Goal: Task Accomplishment & Management: Use online tool/utility

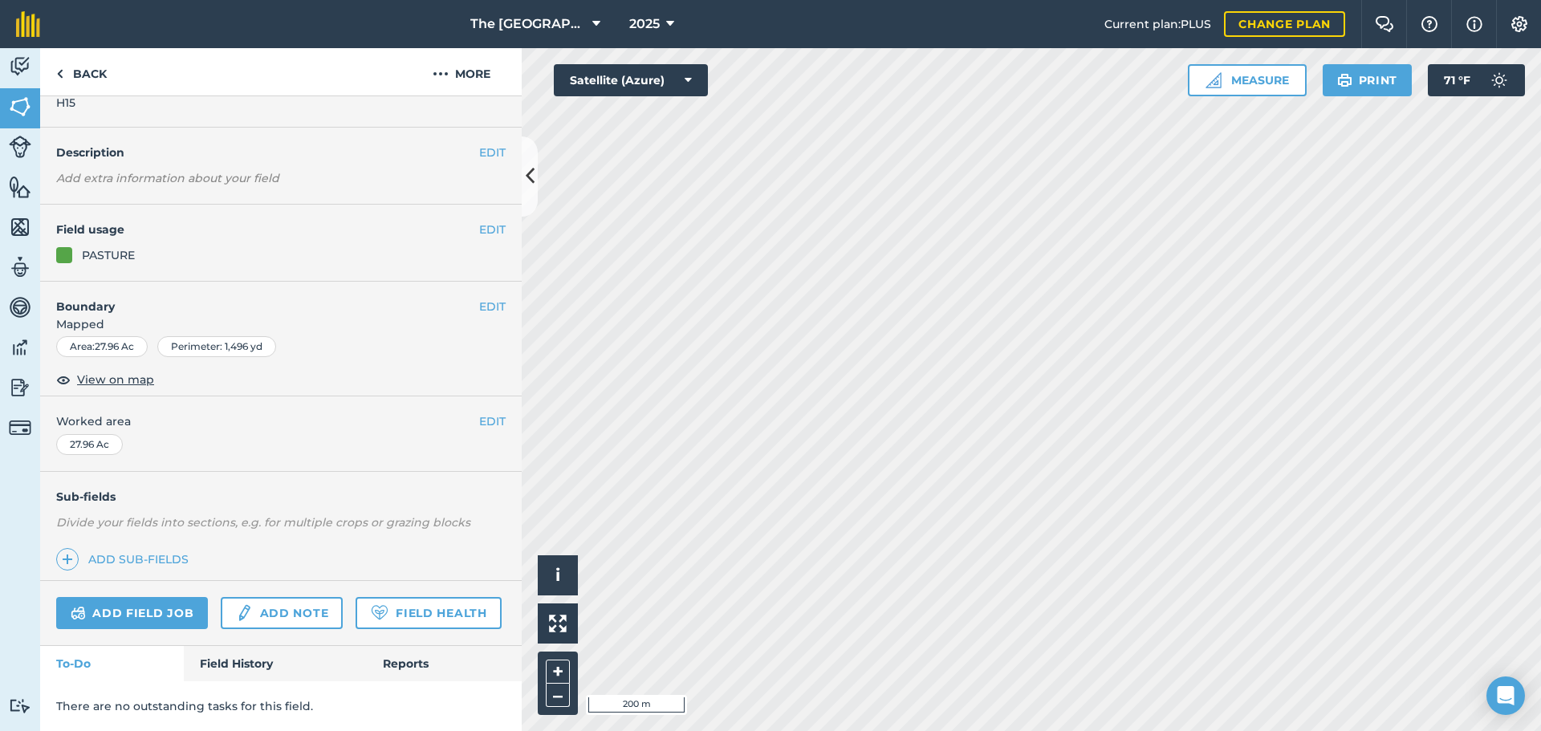
scroll to position [88, 0]
click at [228, 666] on link "Field History" at bounding box center [275, 663] width 182 height 35
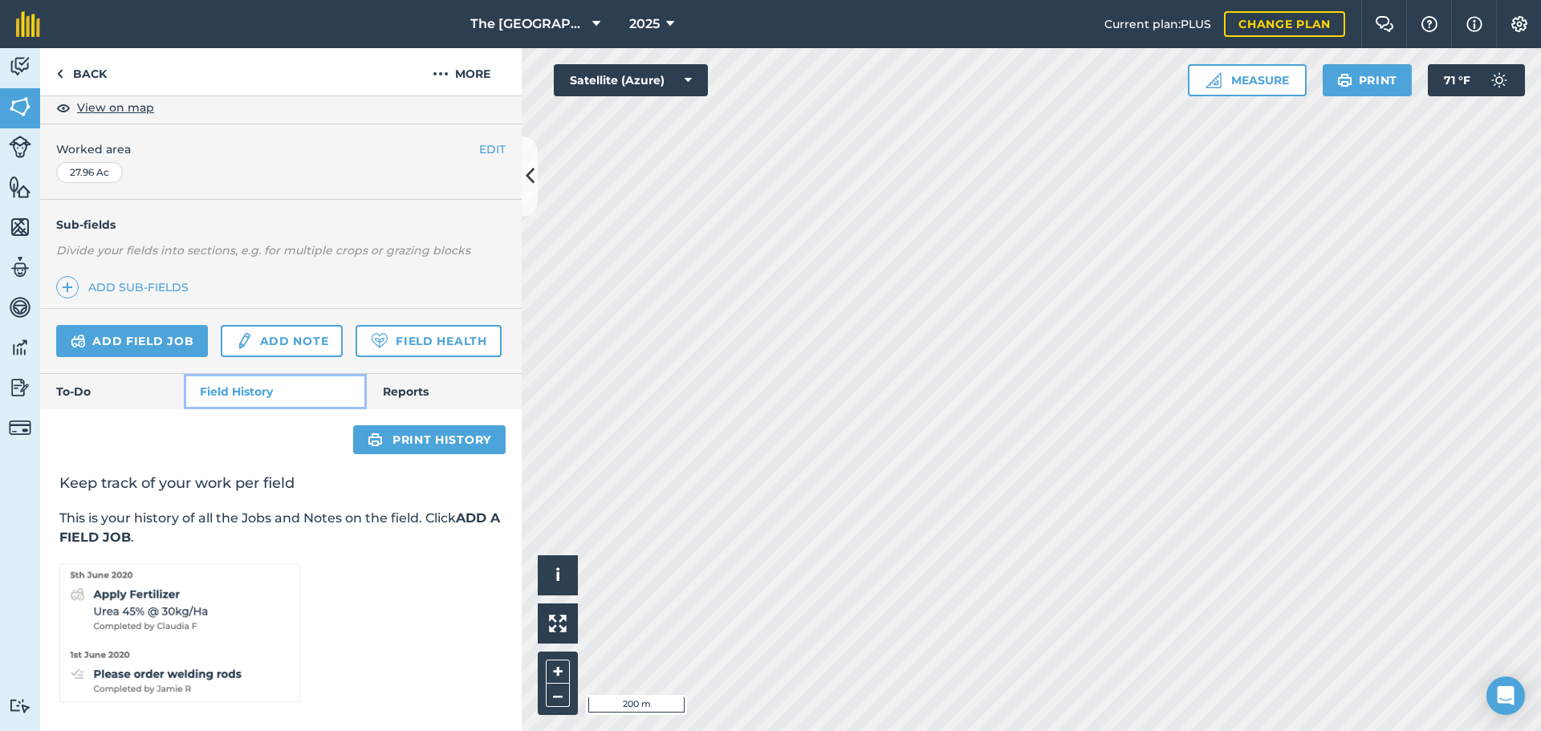
scroll to position [368, 0]
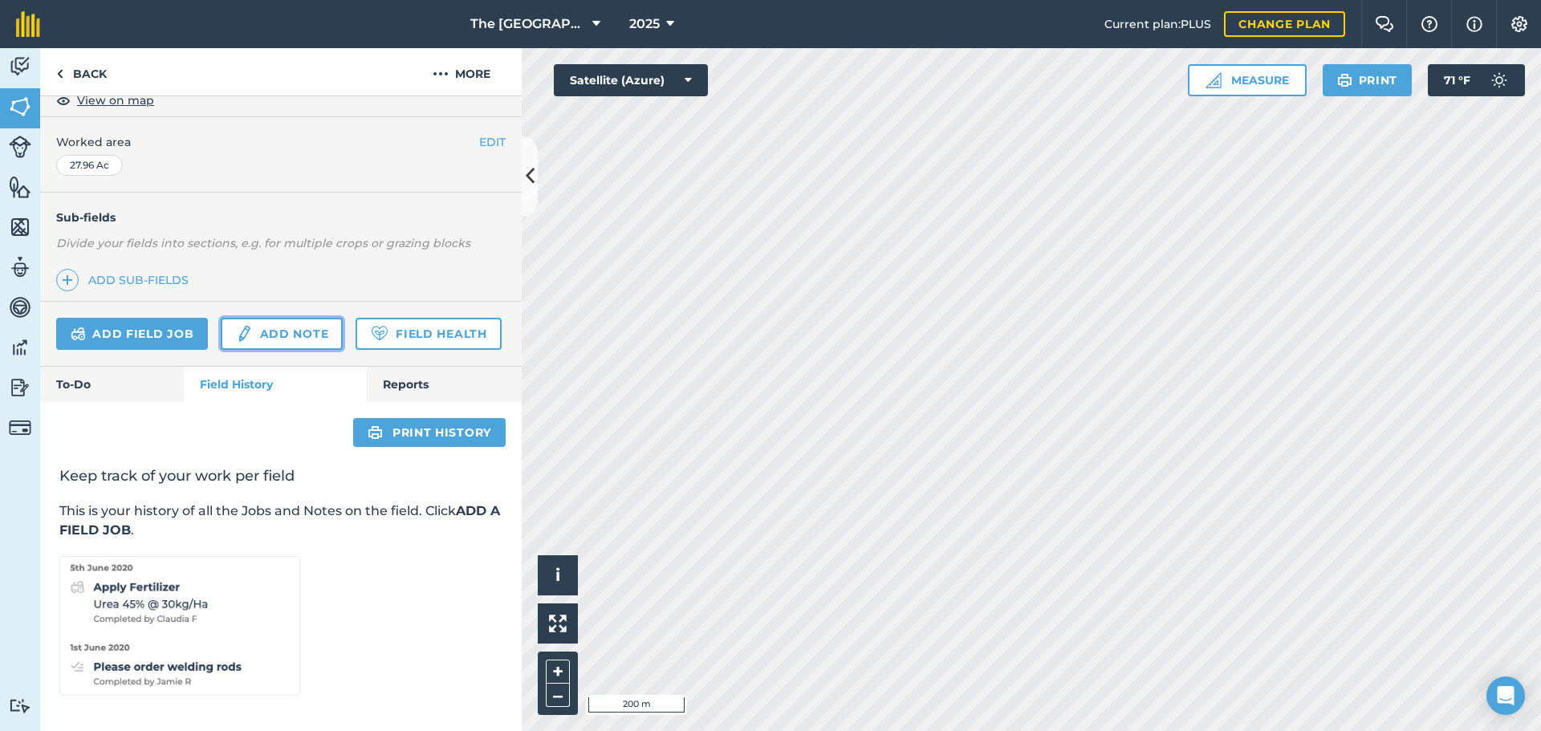
click at [291, 318] on link "Add note" at bounding box center [282, 334] width 122 height 32
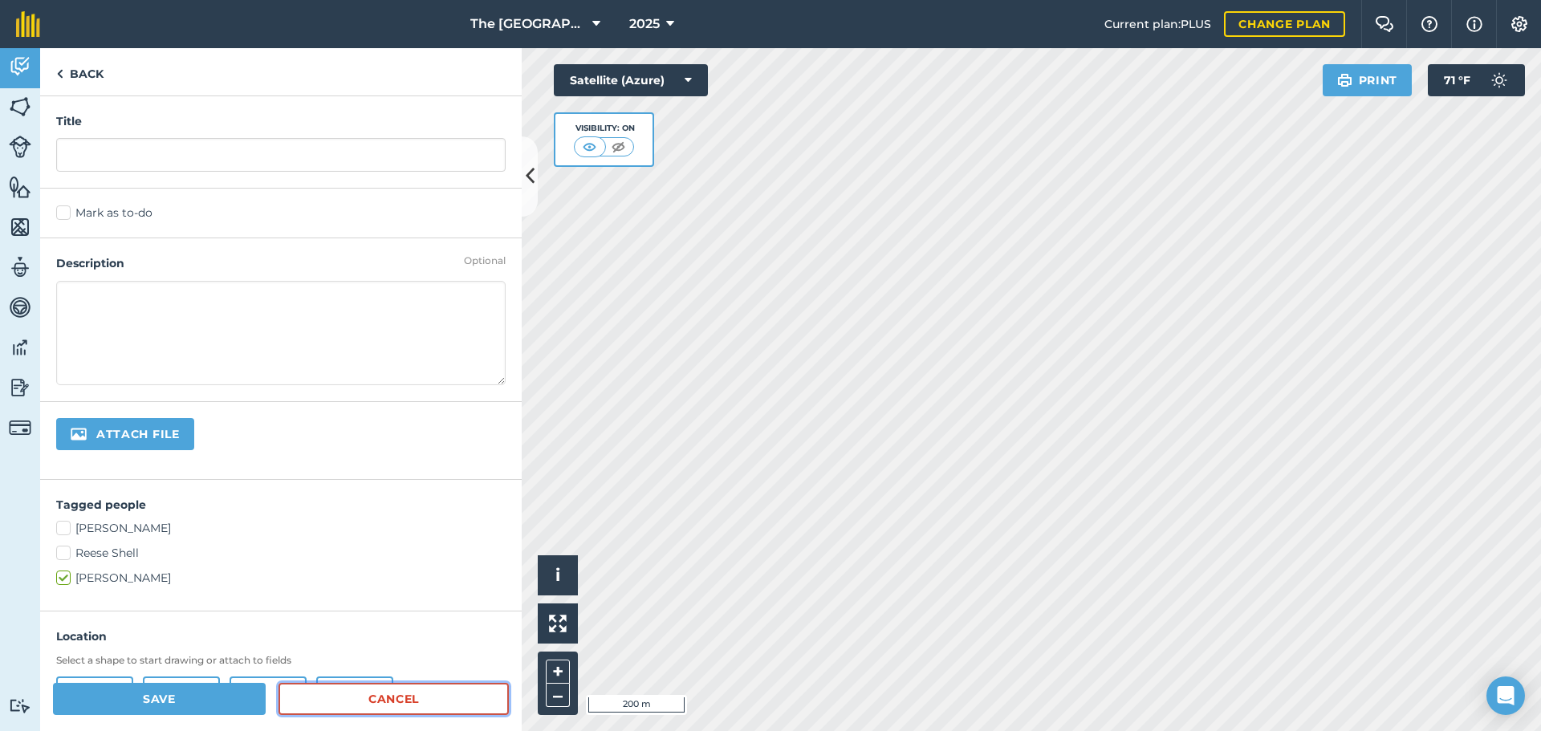
click at [363, 710] on link "Cancel" at bounding box center [394, 699] width 230 height 32
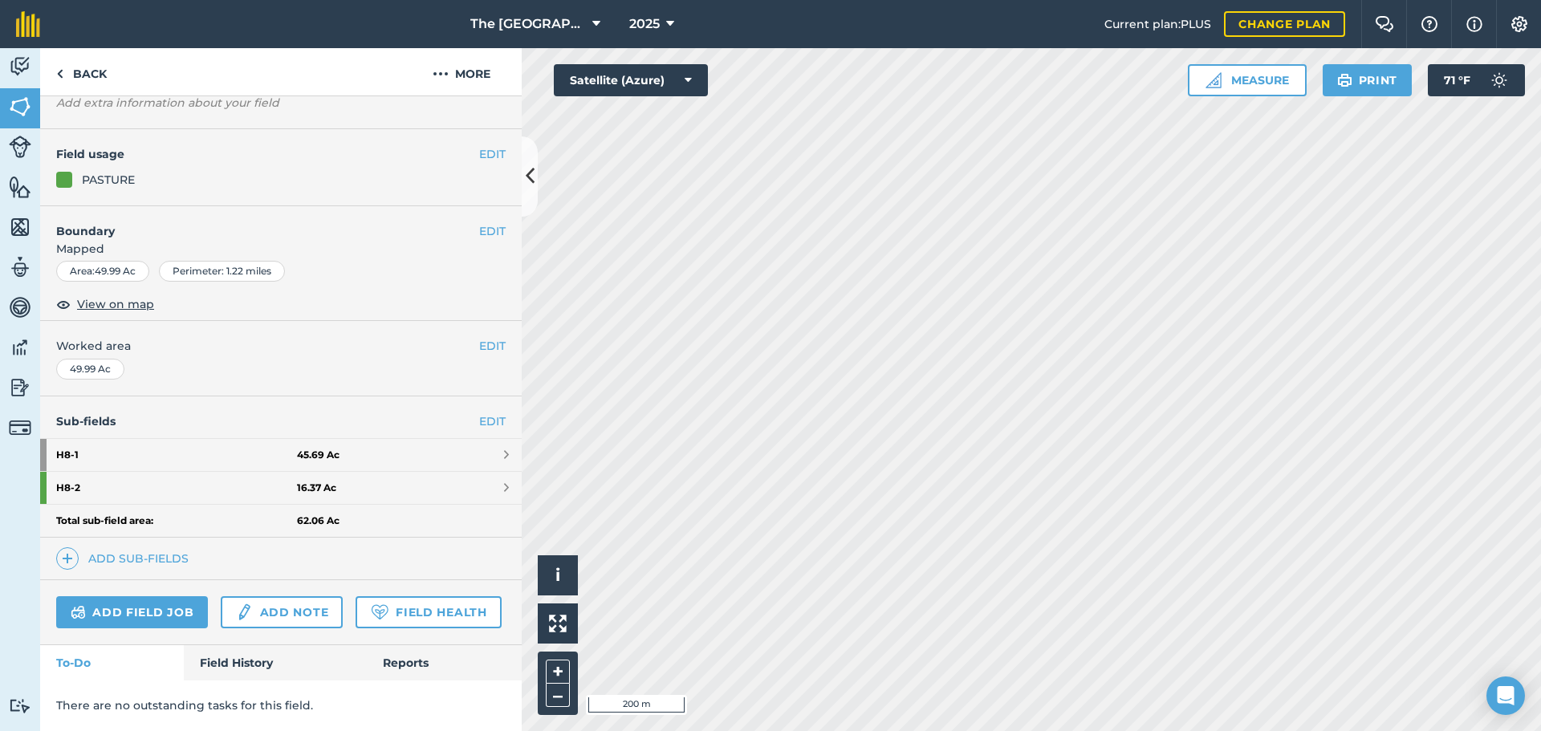
scroll to position [164, 0]
click at [356, 621] on link "Field Health" at bounding box center [428, 612] width 145 height 32
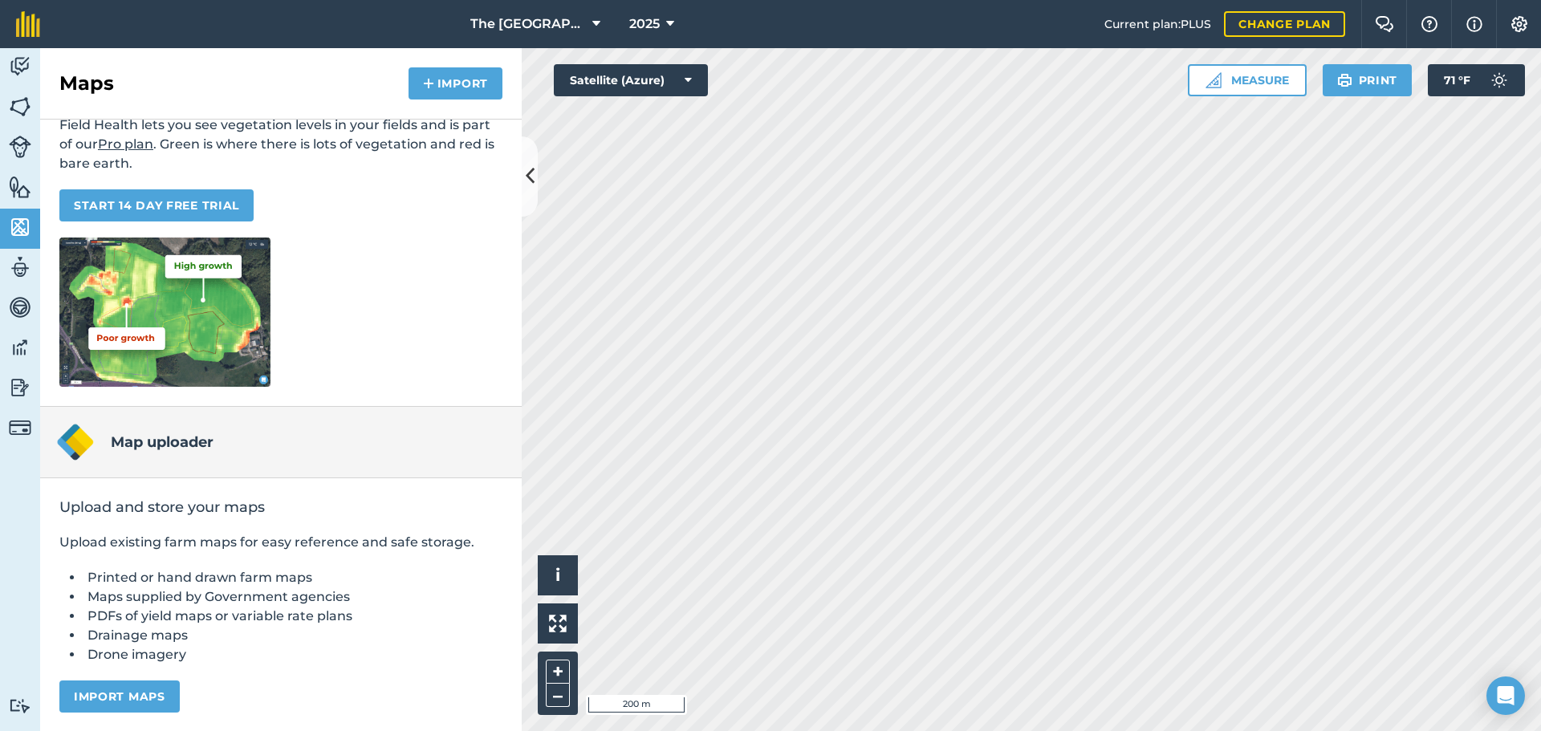
scroll to position [131, 0]
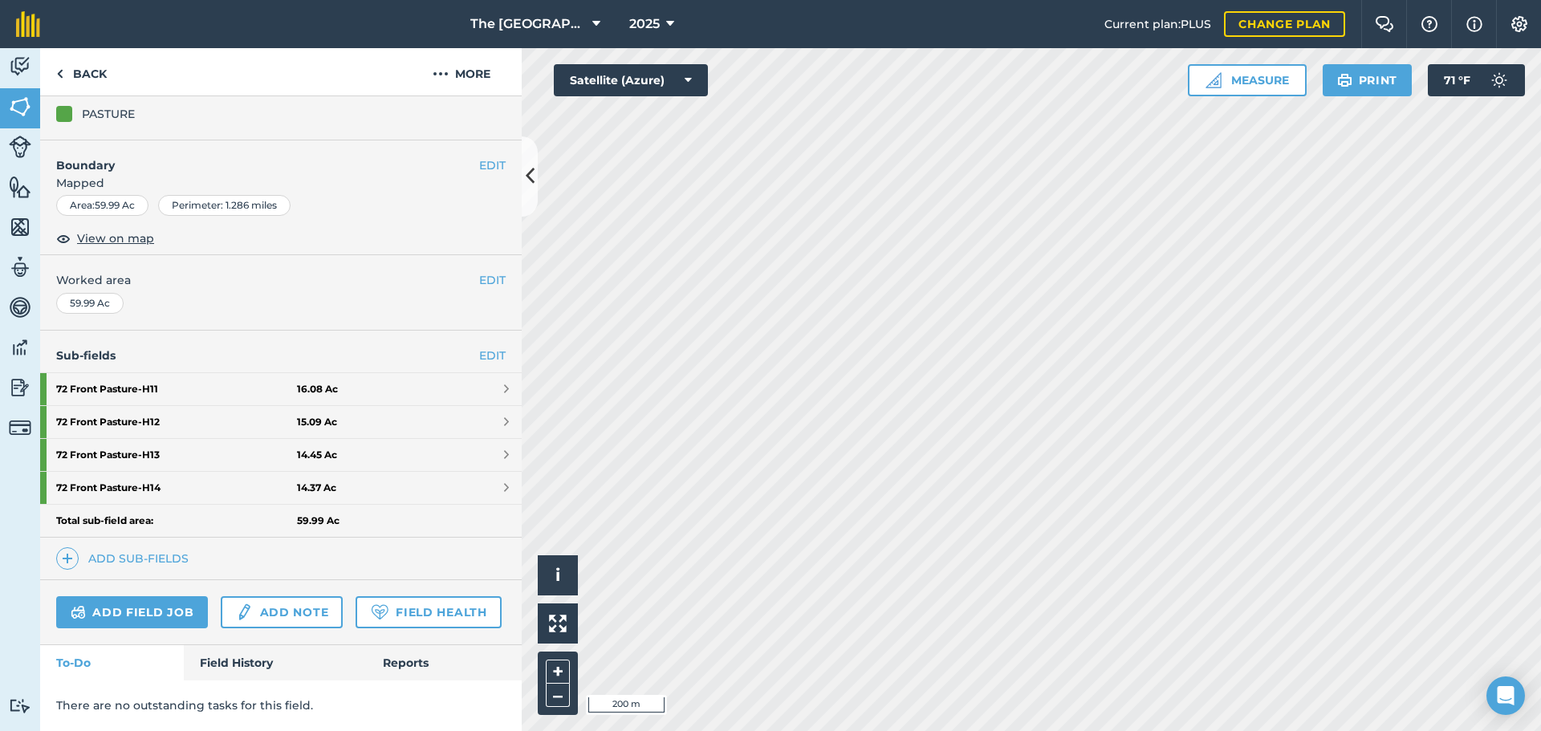
scroll to position [230, 0]
click at [128, 596] on link "Add field job" at bounding box center [132, 612] width 152 height 32
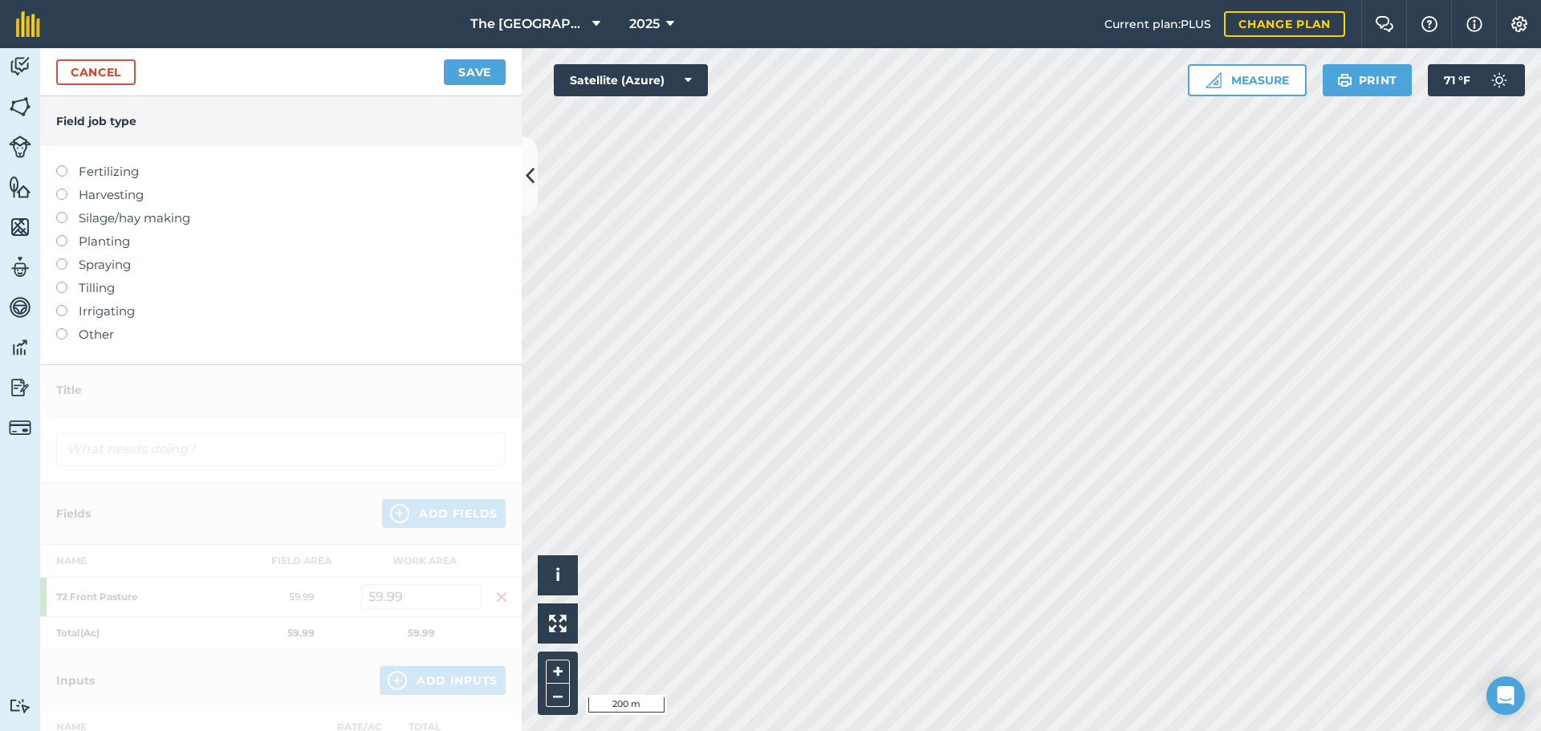
click at [101, 173] on label "Fertilizing" at bounding box center [281, 171] width 450 height 19
type input "Fertilizing"
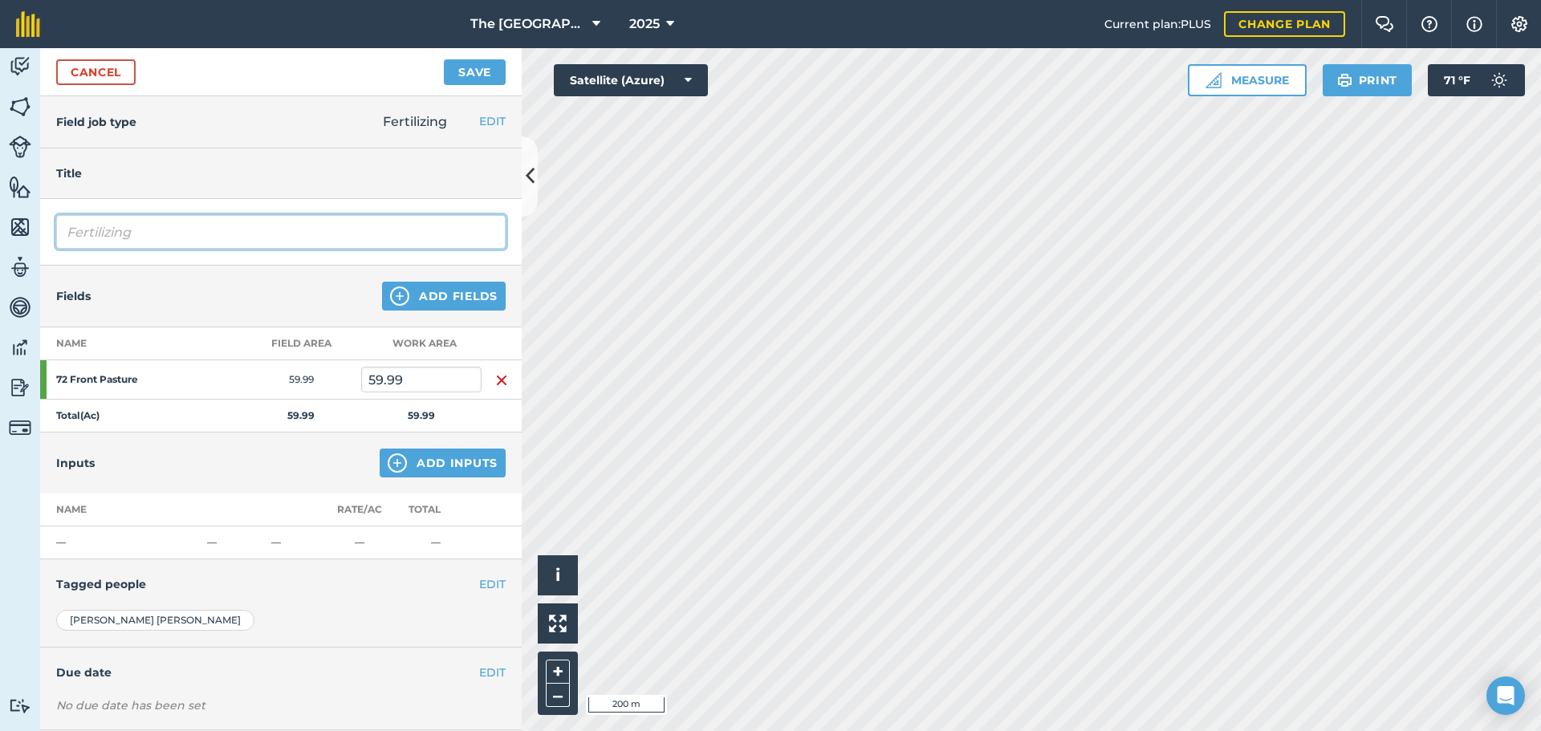
click at [170, 232] on input "Fertilizing" at bounding box center [281, 232] width 450 height 34
